Goal: Check status: Check status

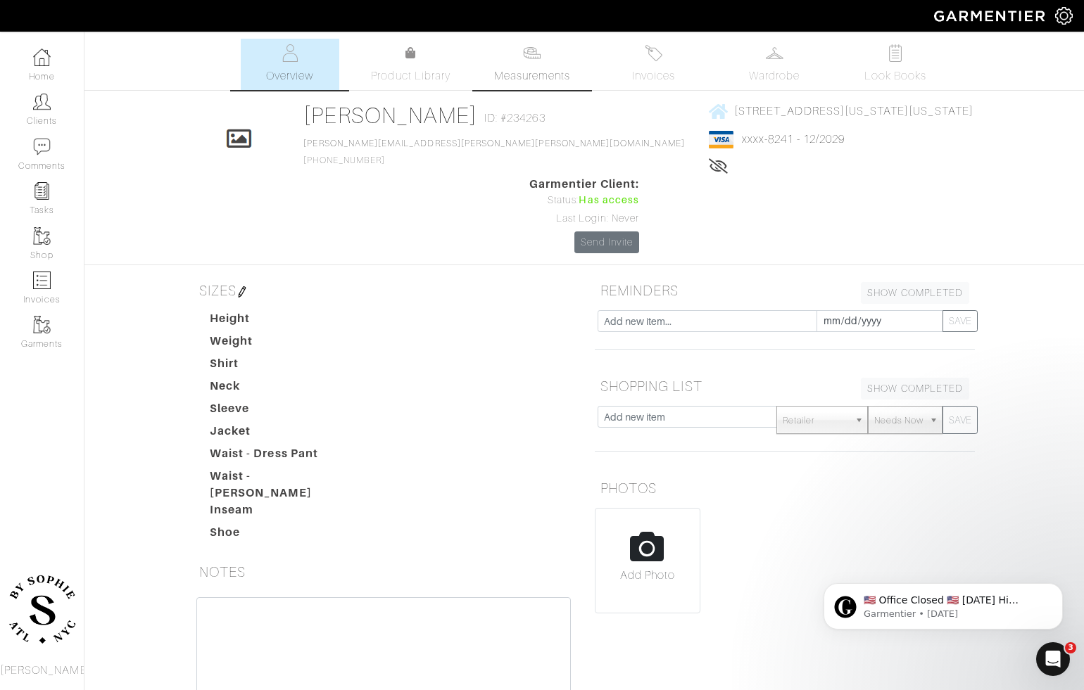
click at [567, 63] on link "Measurements" at bounding box center [532, 64] width 99 height 51
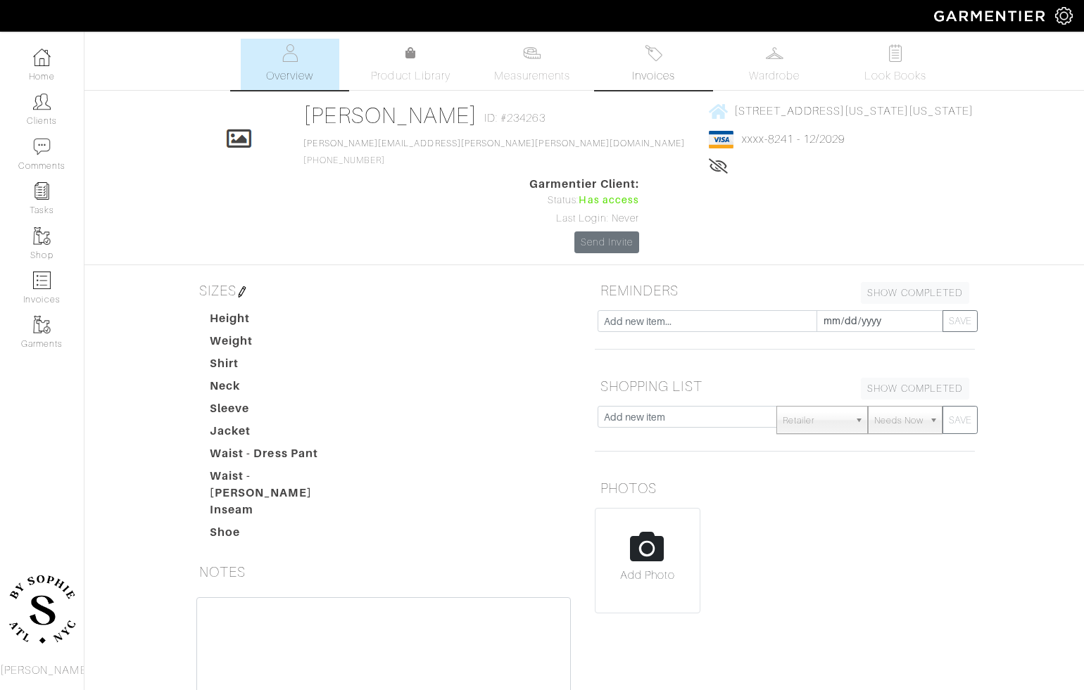
click at [657, 63] on link "Invoices" at bounding box center [653, 64] width 99 height 51
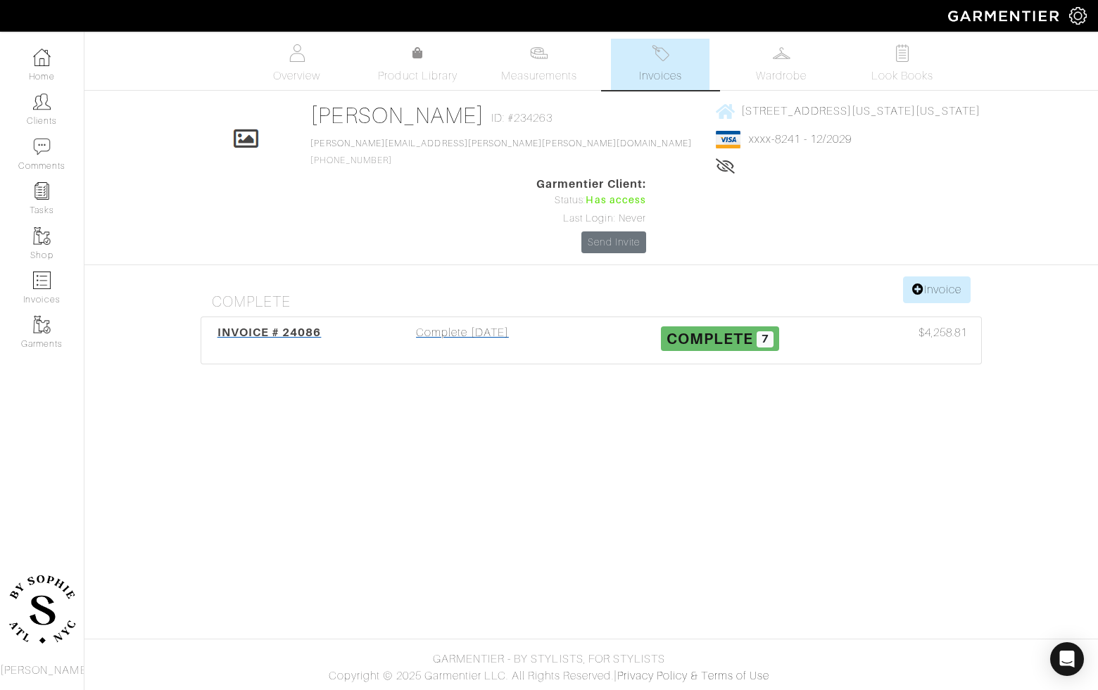
click at [448, 324] on div "Complete [DATE]" at bounding box center [463, 340] width 258 height 32
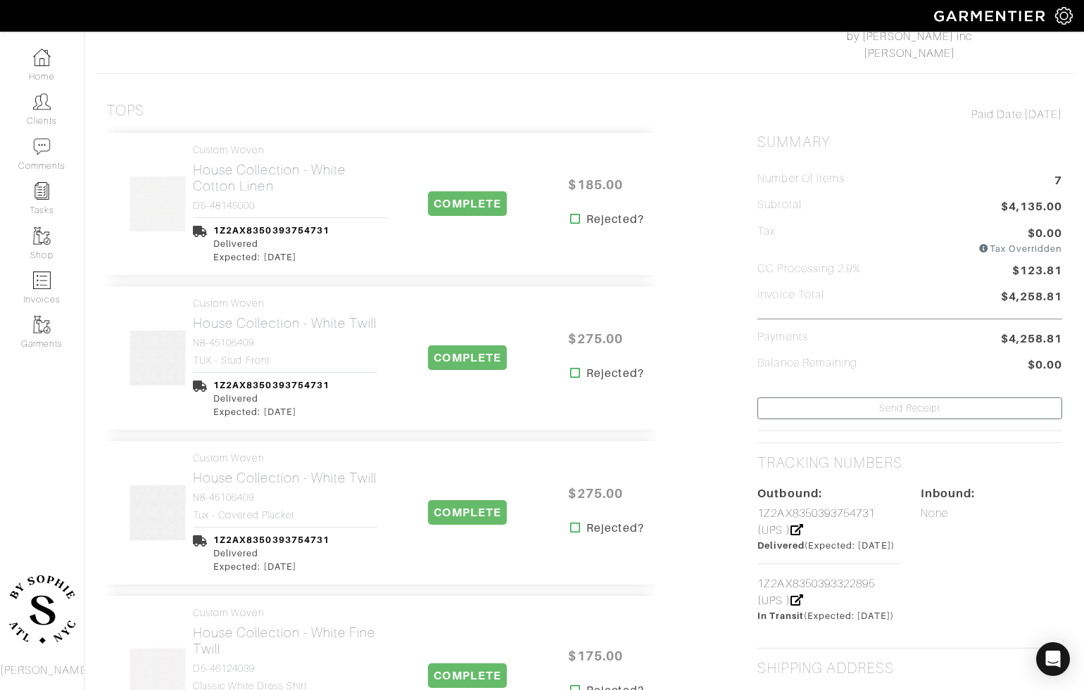
scroll to position [240, 0]
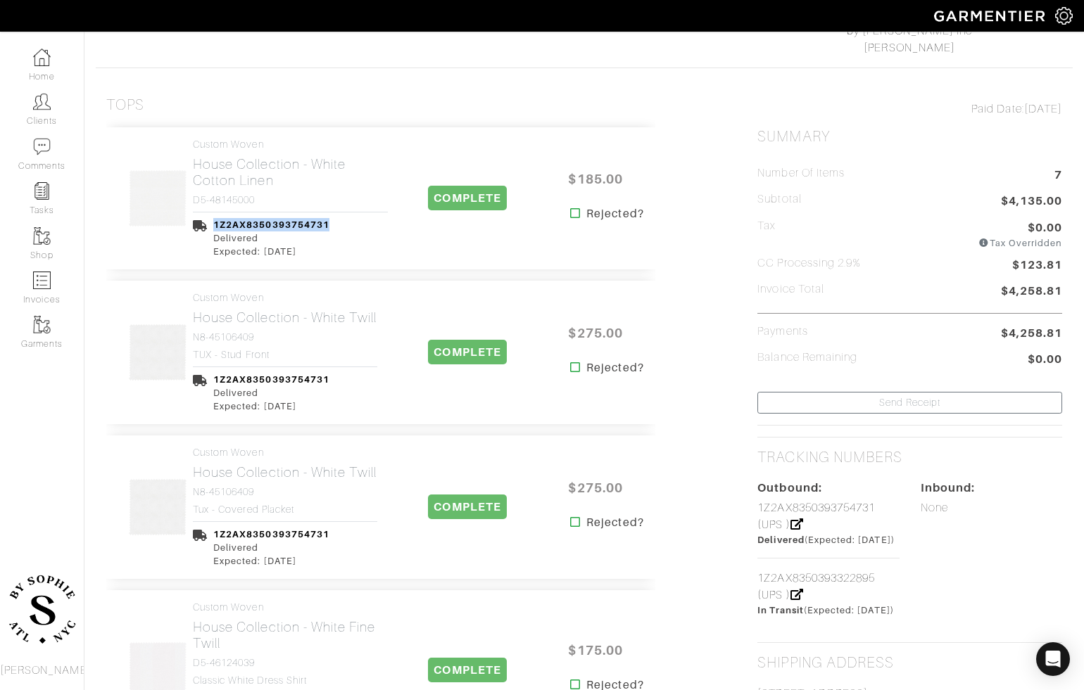
drag, startPoint x: 354, startPoint y: 223, endPoint x: 201, endPoint y: 229, distance: 152.9
click at [201, 229] on div "1Z2AX8350393754731 Delivered Expected: 09/13/25" at bounding box center [290, 235] width 195 height 47
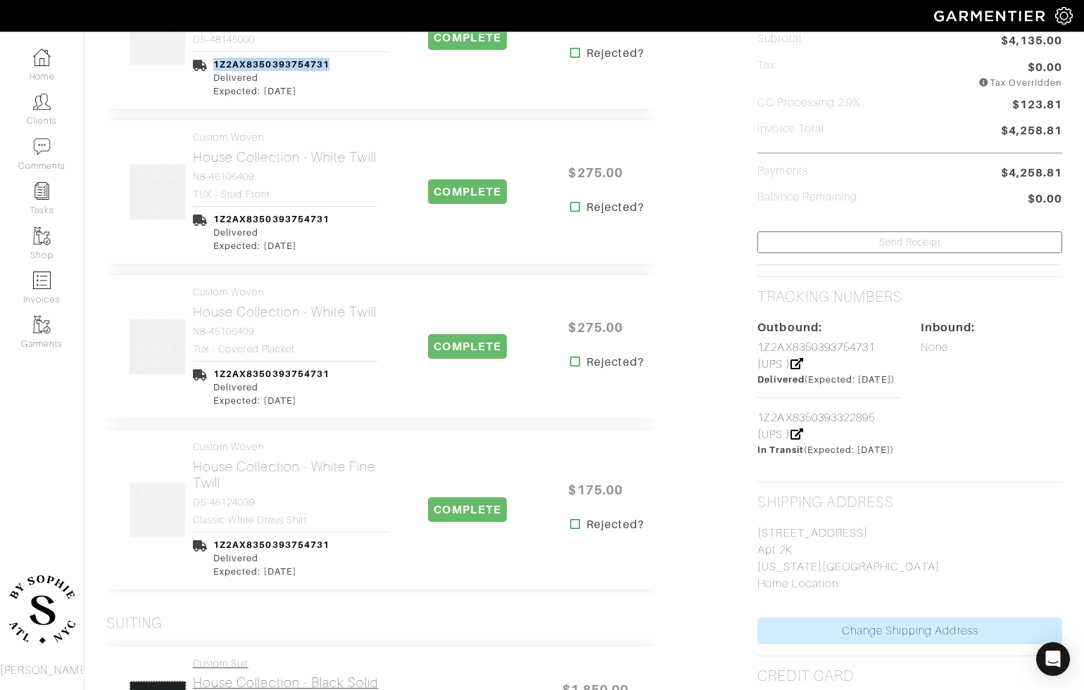
scroll to position [398, 0]
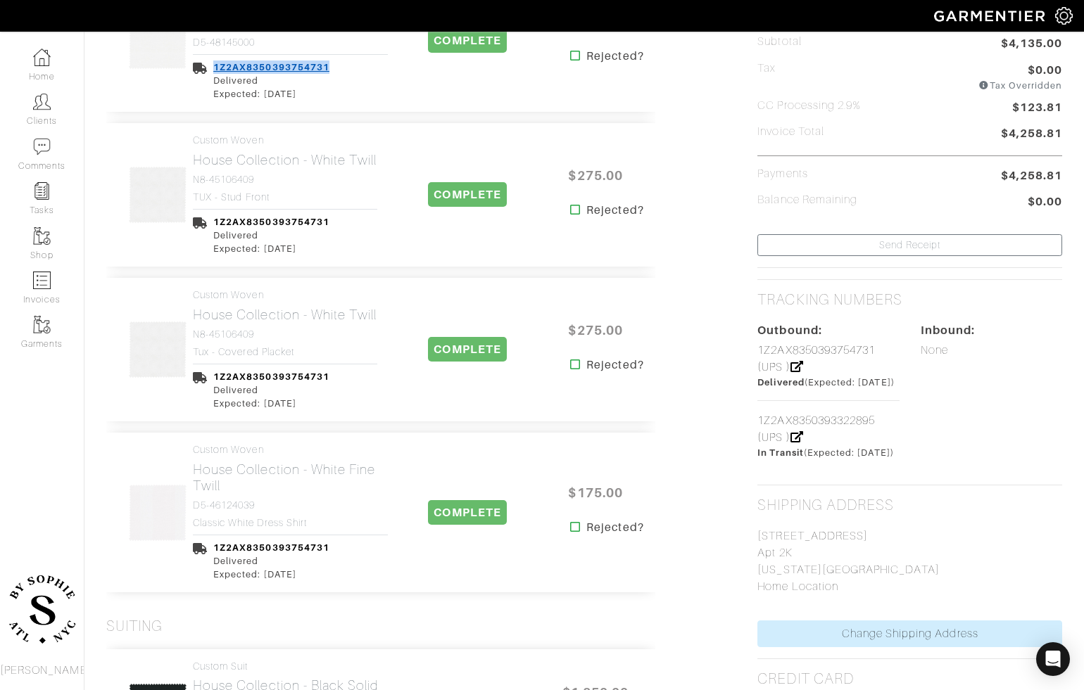
click at [310, 68] on link "1Z2AX8350393754731" at bounding box center [271, 67] width 116 height 11
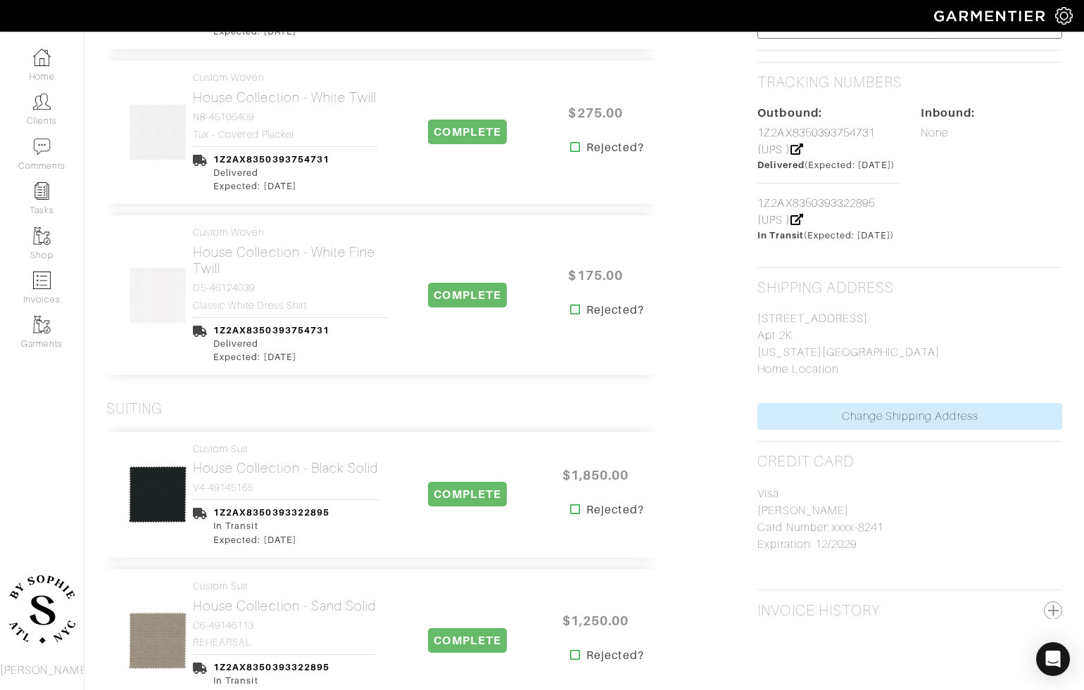
scroll to position [678, 0]
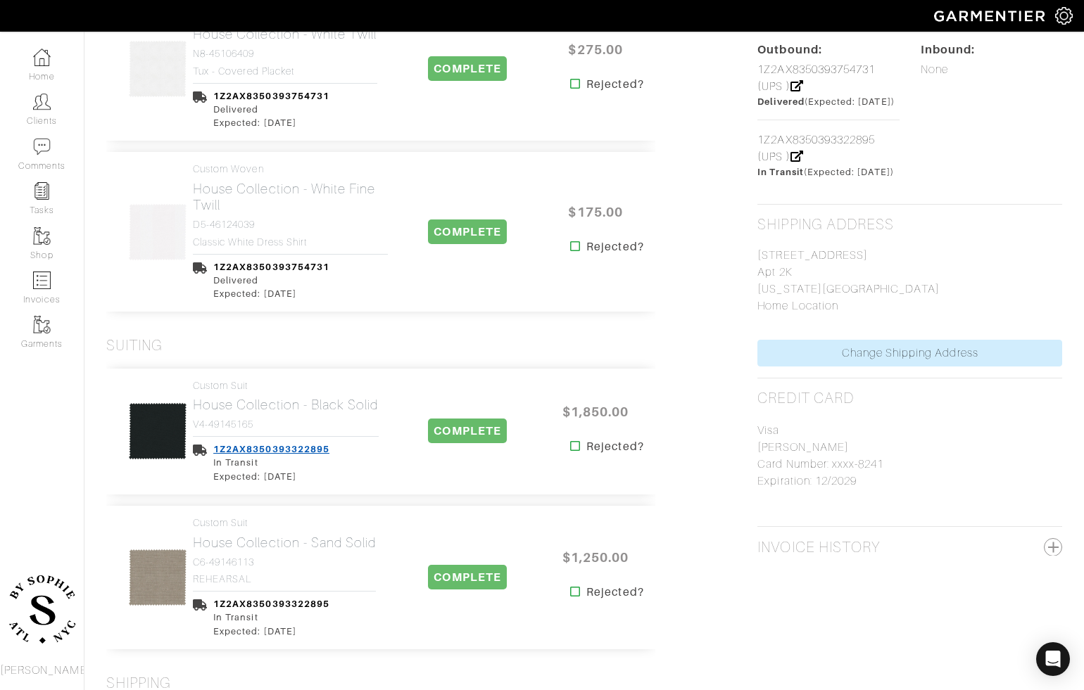
click at [250, 444] on link "1Z2AX8350393322895" at bounding box center [271, 449] width 116 height 11
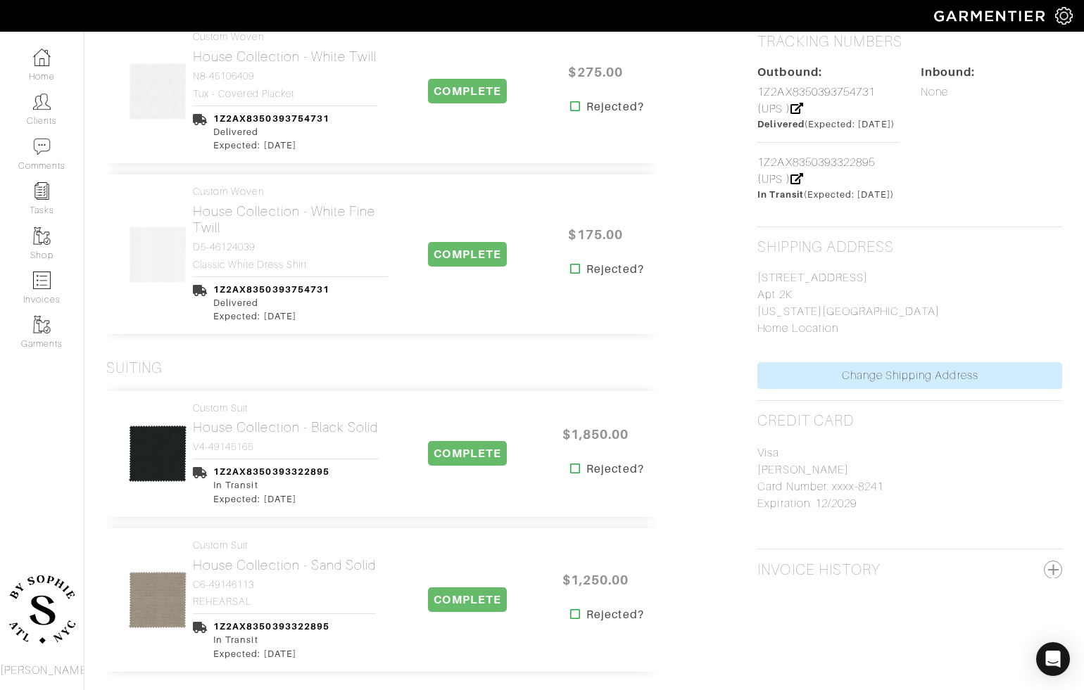
scroll to position [676, 0]
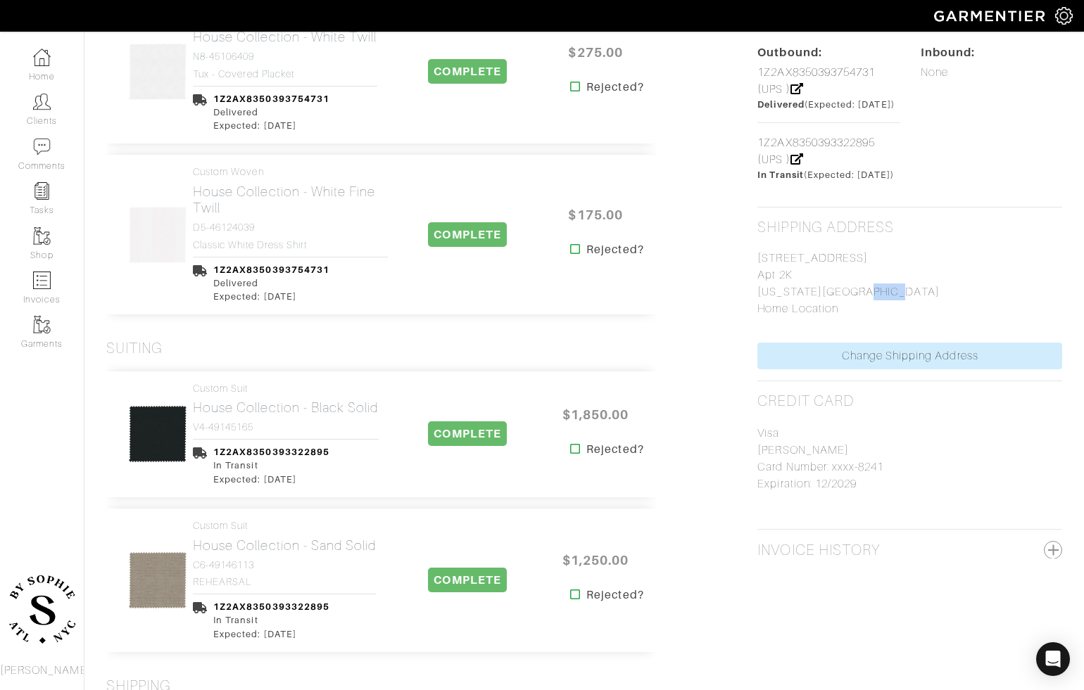
drag, startPoint x: 847, startPoint y: 322, endPoint x: 831, endPoint y: 319, distance: 16.4
click at [831, 317] on p "364 West 18th Street Apt 2K New York, NY 10011 Home Location" at bounding box center [909, 284] width 305 height 68
copy p "10011"
click at [42, 106] on img at bounding box center [42, 102] width 18 height 18
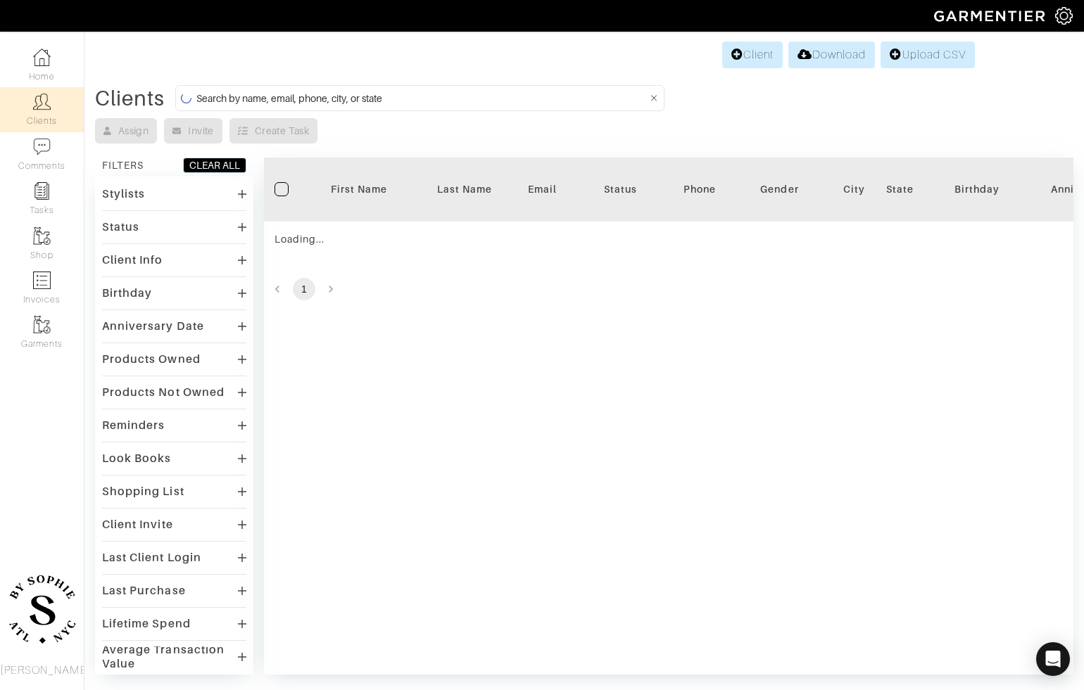
click at [308, 100] on input at bounding box center [421, 98] width 450 height 18
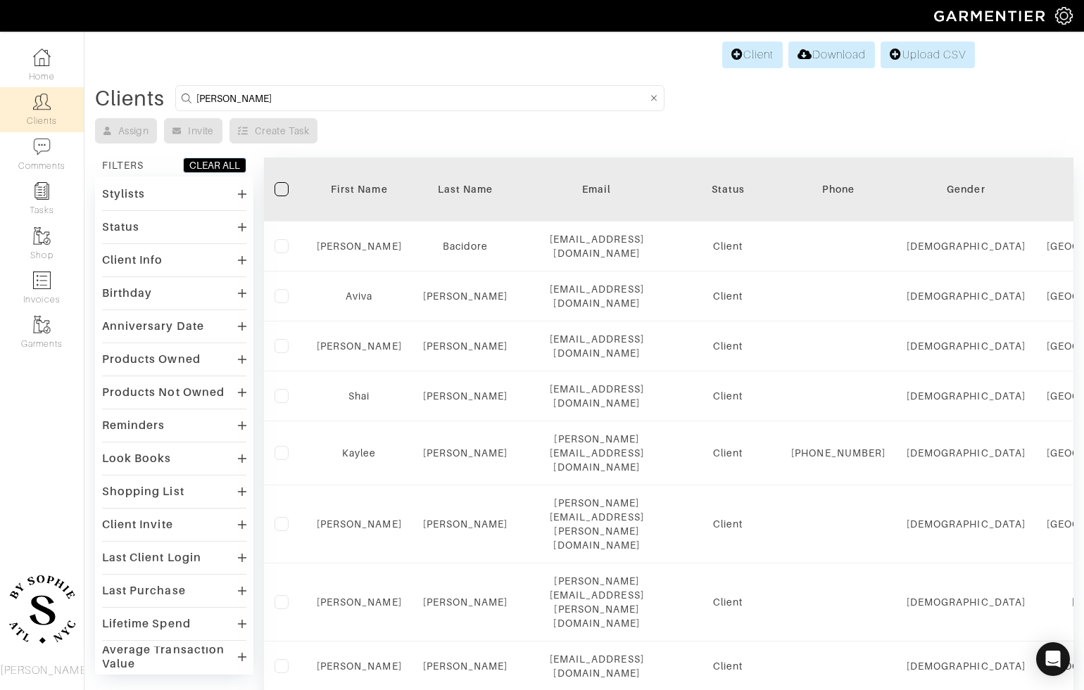
type input "willy"
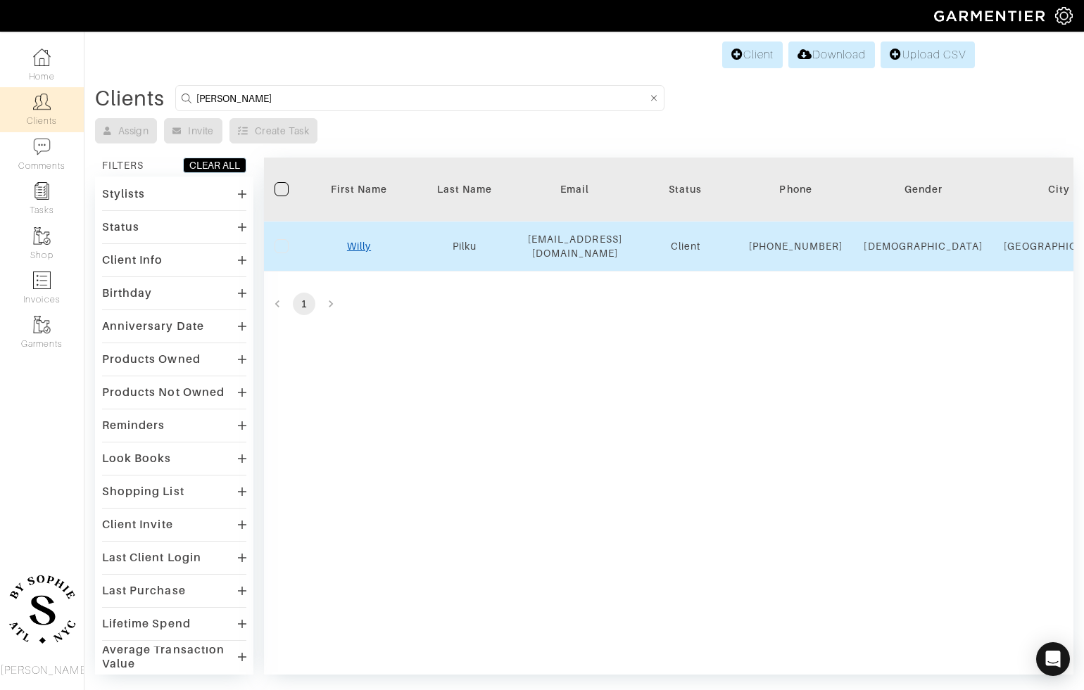
click at [367, 252] on link "Willy" at bounding box center [359, 246] width 24 height 11
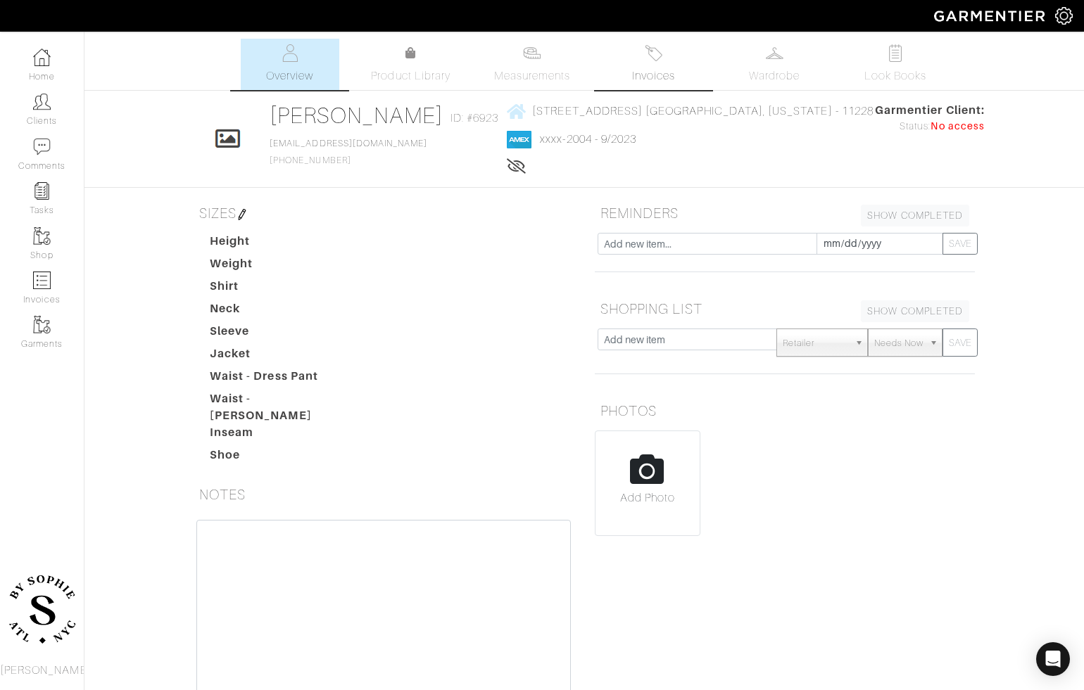
click at [638, 63] on link "Invoices" at bounding box center [653, 64] width 99 height 51
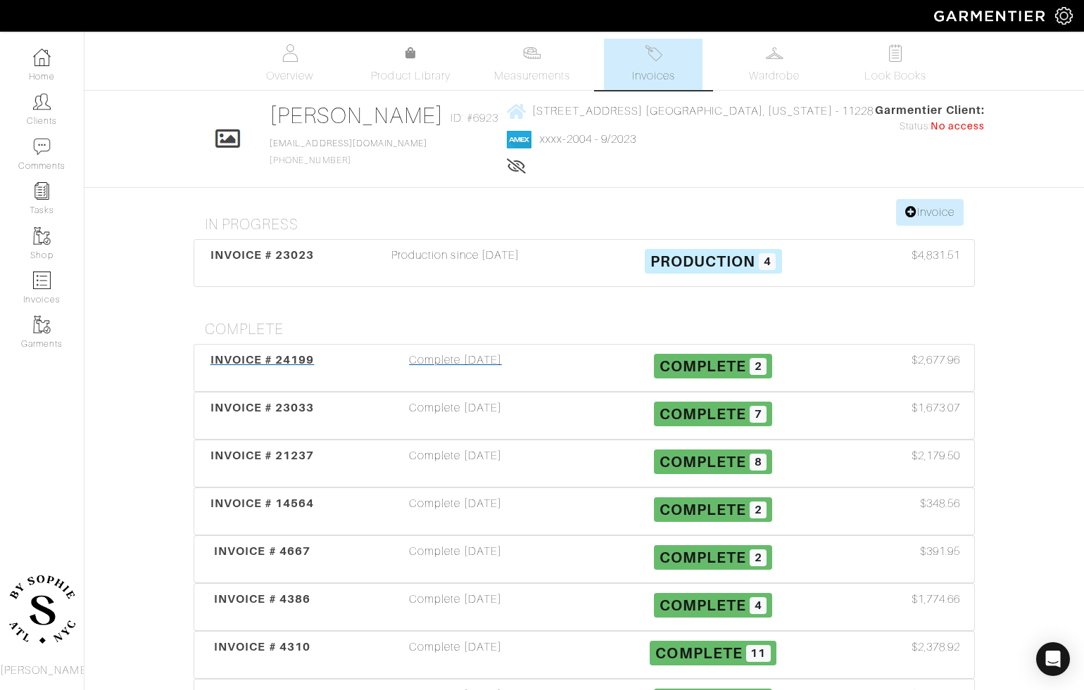
click at [486, 352] on div "Complete [DATE]" at bounding box center [456, 368] width 258 height 32
click at [408, 268] on div "Production since [DATE]" at bounding box center [456, 263] width 258 height 32
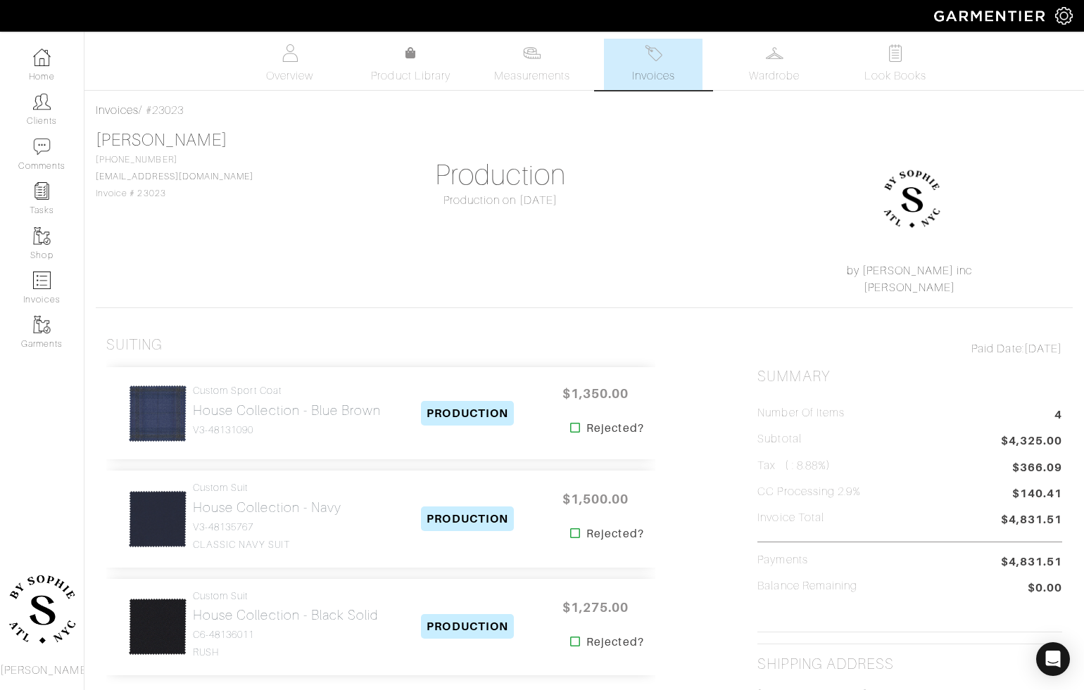
drag, startPoint x: 200, startPoint y: 103, endPoint x: 149, endPoint y: 111, distance: 52.0
click at [149, 111] on div "Invoices / #23023" at bounding box center [584, 110] width 977 height 17
copy div "#23023"
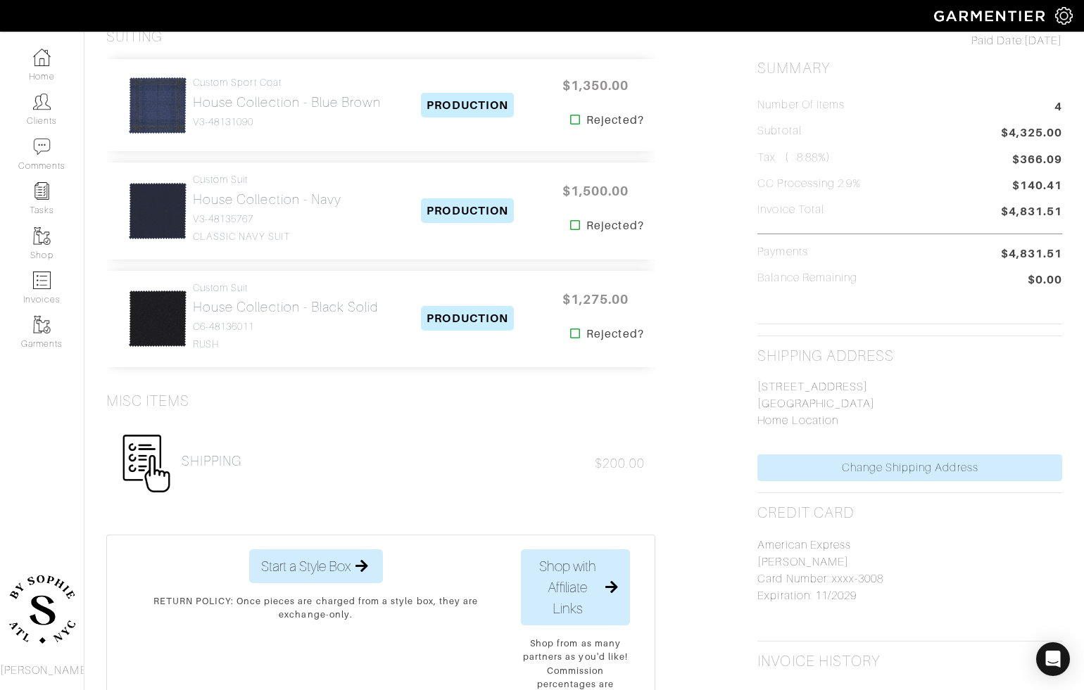
scroll to position [310, 0]
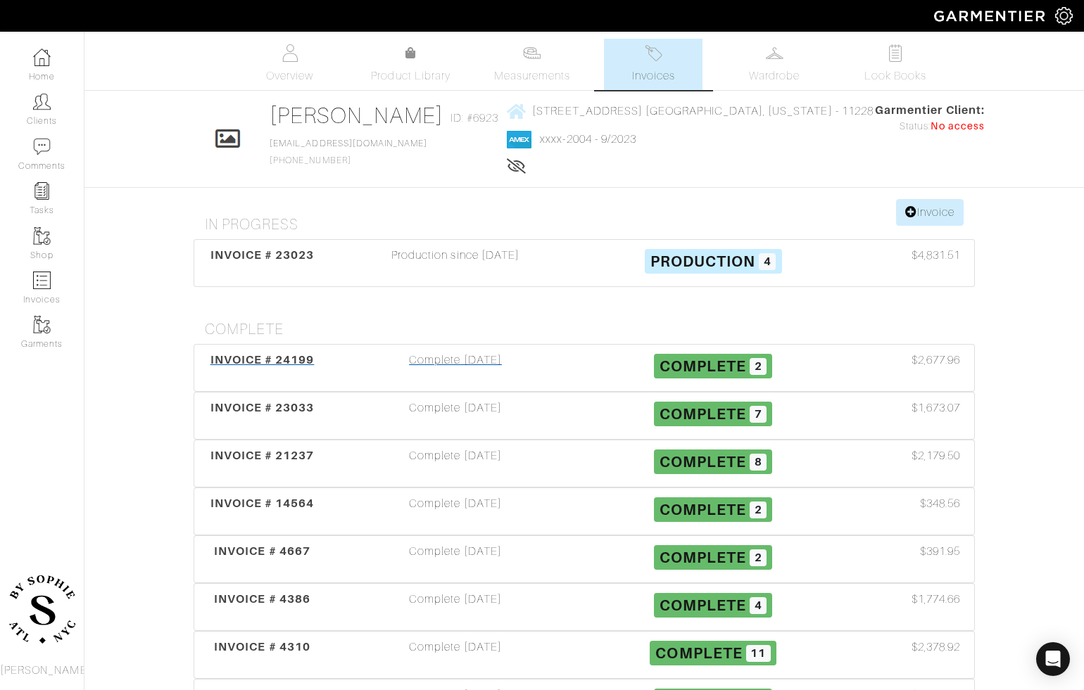
click at [473, 356] on div "Complete [DATE]" at bounding box center [456, 368] width 258 height 32
click at [455, 404] on div "Complete [DATE]" at bounding box center [456, 416] width 258 height 32
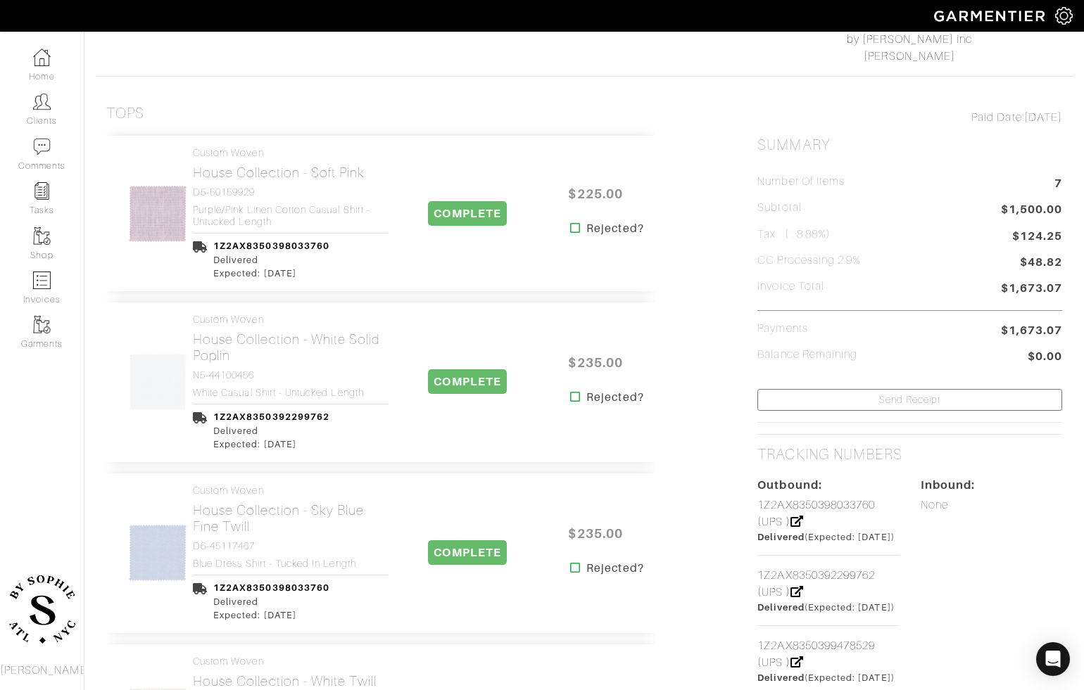
scroll to position [222, 0]
